Goal: Information Seeking & Learning: Check status

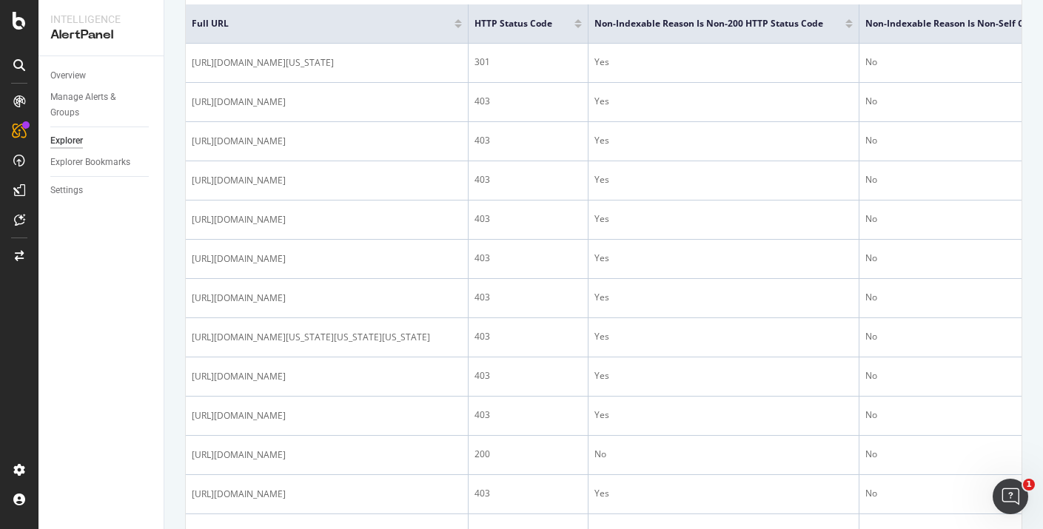
scroll to position [338, 0]
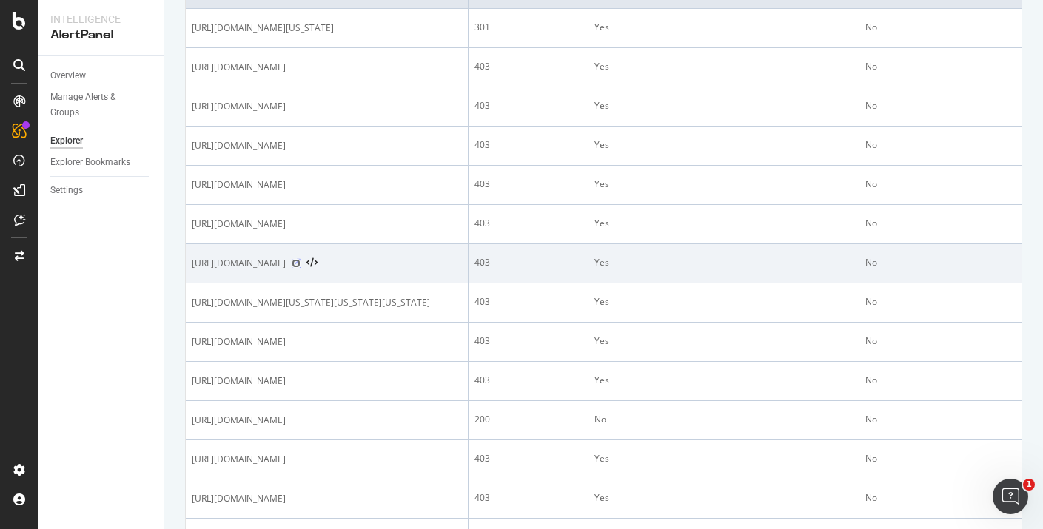
click at [301, 268] on icon at bounding box center [296, 263] width 9 height 9
